Goal: Check status: Check status

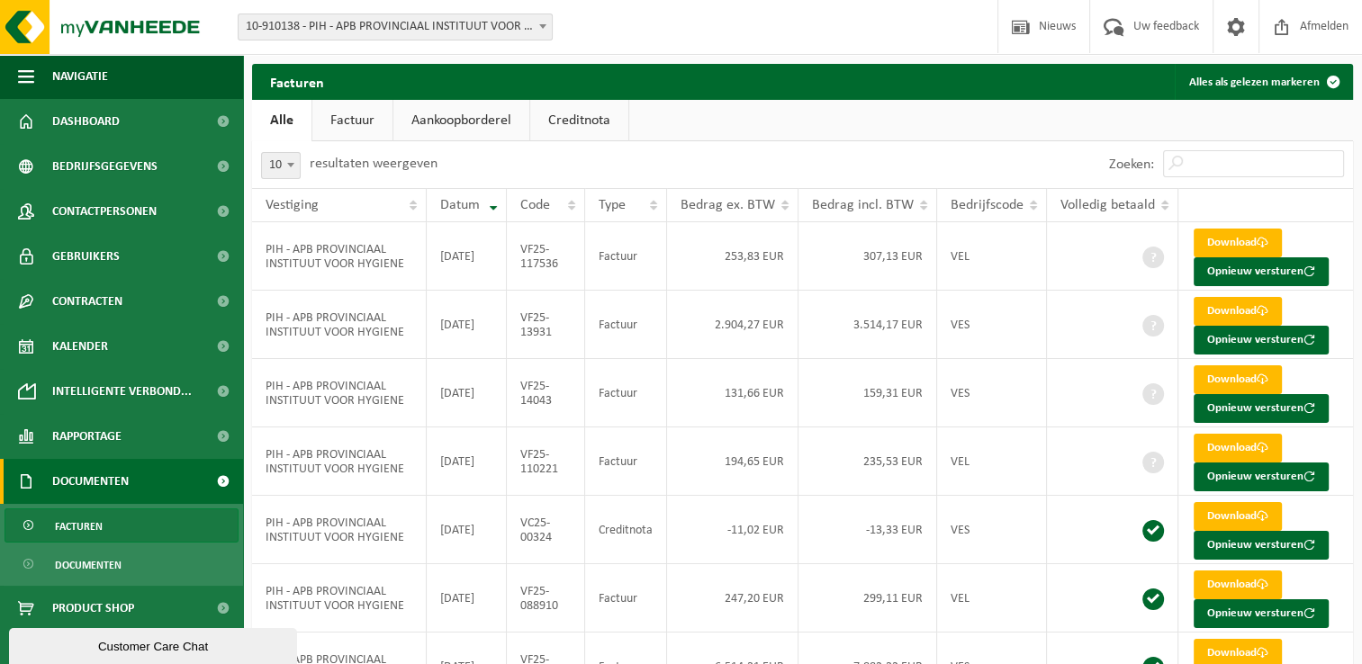
click at [686, 157] on div "10 25 50 100 10 resultaten weergeven" at bounding box center [527, 164] width 551 height 47
click at [879, 156] on div "Zoeken:" at bounding box center [1078, 164] width 551 height 47
click at [963, 100] on ul "Alle Factuur Aankoopborderel Creditnota" at bounding box center [802, 120] width 1101 height 41
click at [108, 120] on span "Dashboard" at bounding box center [85, 121] width 67 height 45
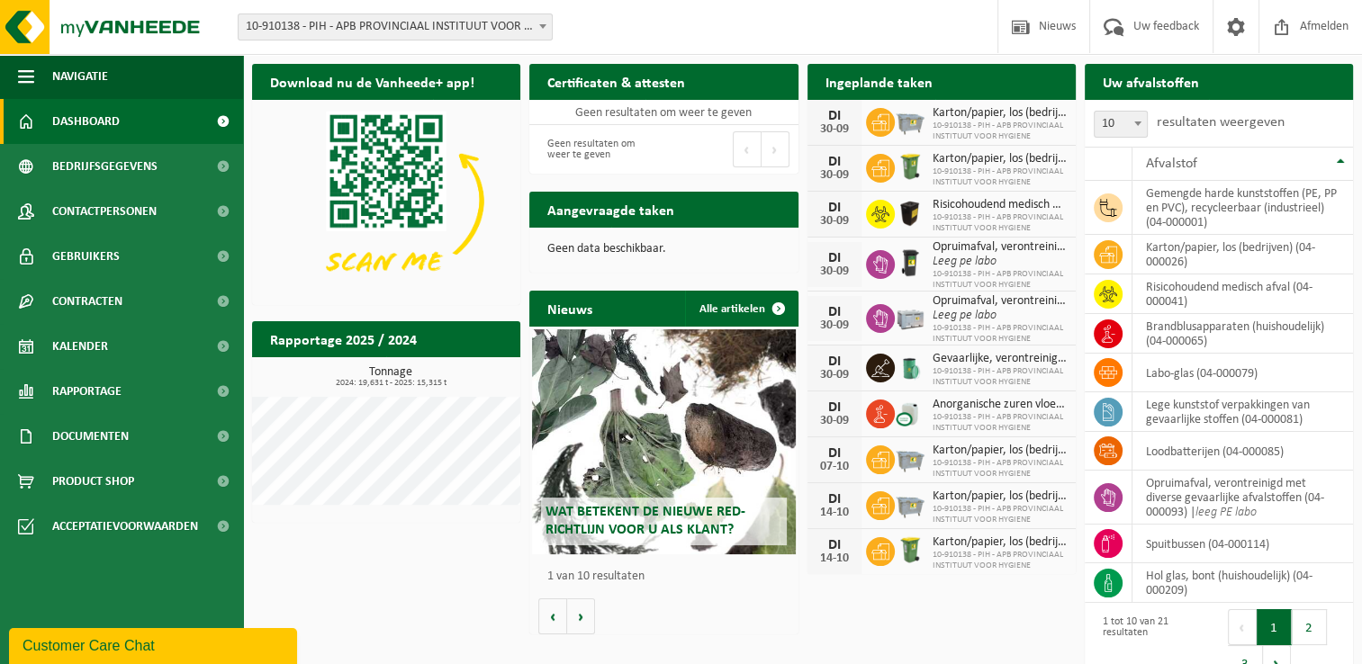
click at [673, 38] on div "Vestiging: 10-910138 - PIH - APB PROVINCIAAL INSTITUUT VOOR HYGIENE - ANTWERPEN…" at bounding box center [681, 27] width 1362 height 55
click at [368, 583] on div "Download nu de Vanheede+ app! Verberg Certificaten & attesten Bekijk uw certifi…" at bounding box center [802, 375] width 1110 height 640
click at [122, 423] on span "Documenten" at bounding box center [90, 436] width 76 height 45
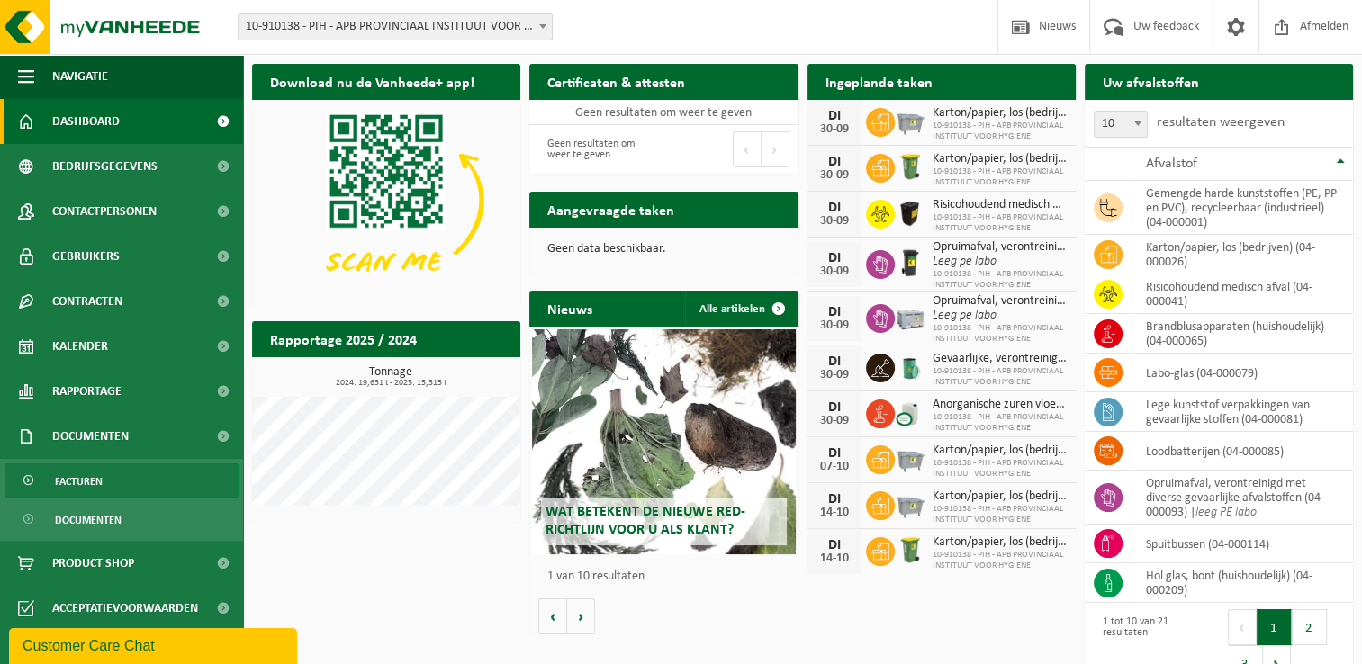
click at [122, 486] on link "Facturen" at bounding box center [121, 480] width 234 height 34
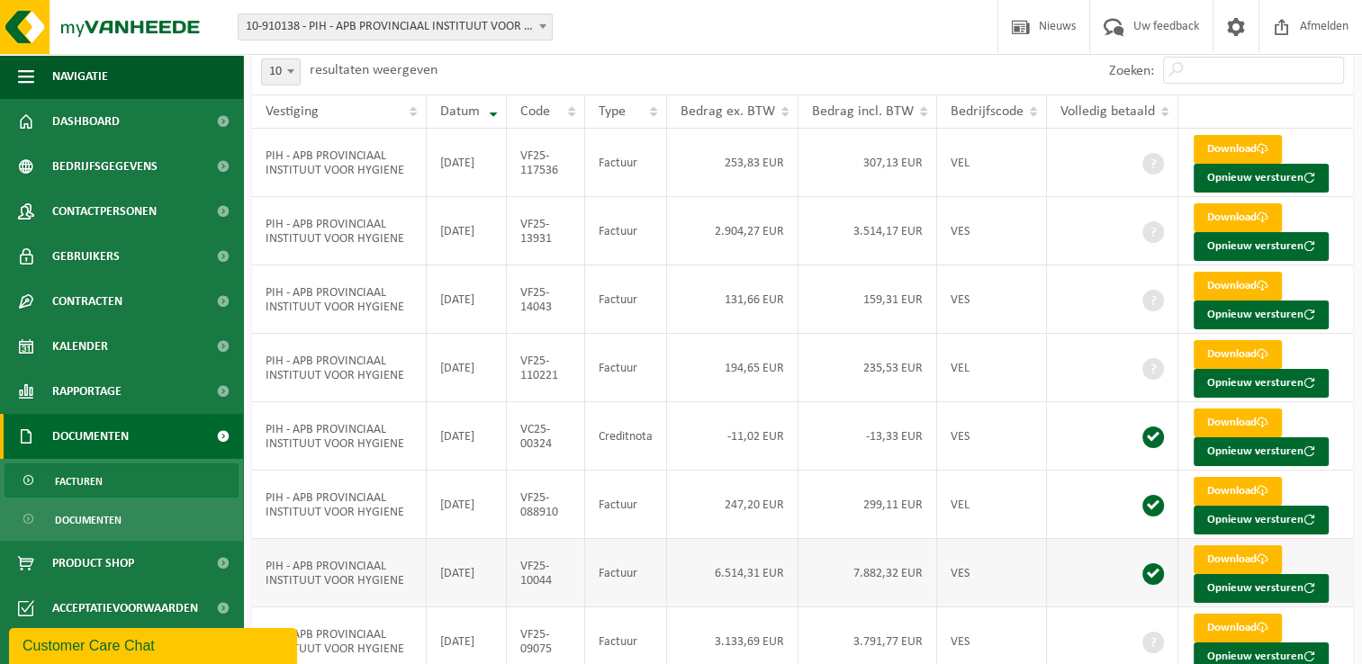
scroll to position [270, 0]
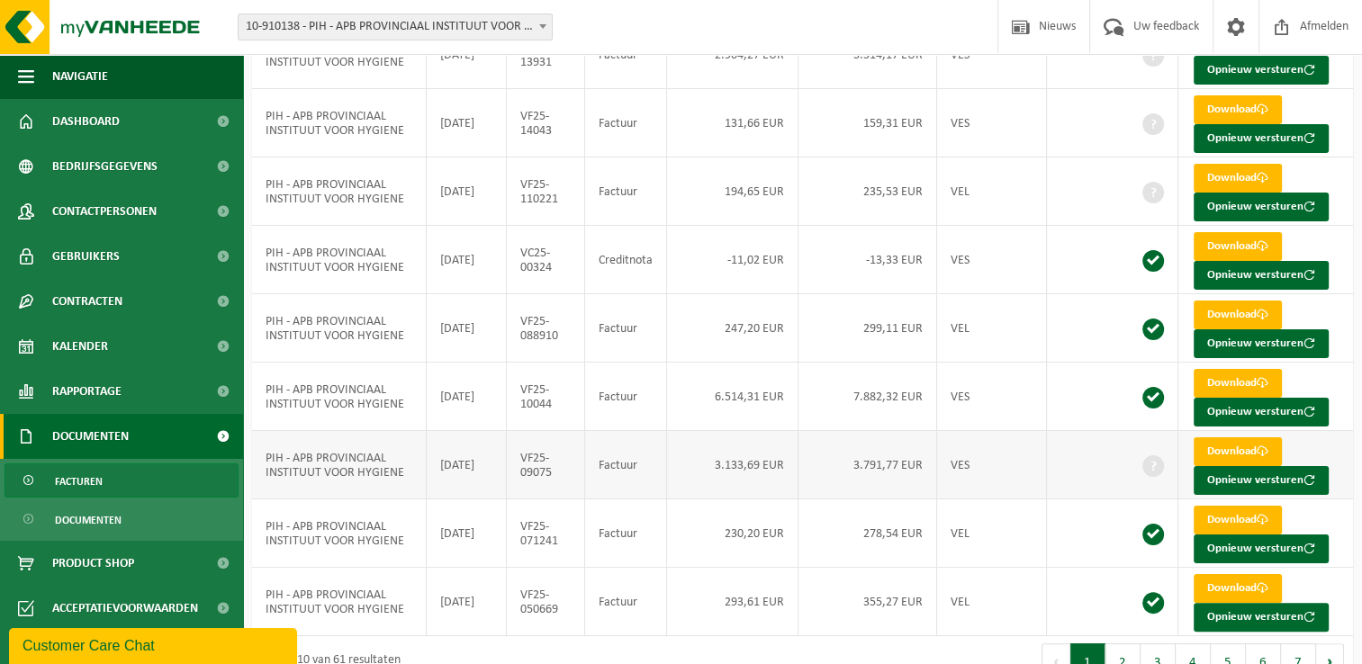
click at [751, 482] on td "3.133,69 EUR" at bounding box center [732, 465] width 131 height 68
